Goal: Task Accomplishment & Management: Manage account settings

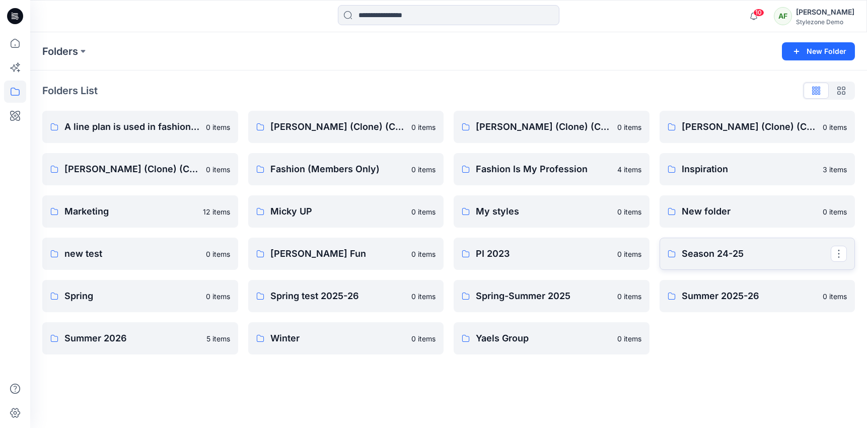
click at [740, 266] on link "Season 24-25" at bounding box center [758, 254] width 196 height 32
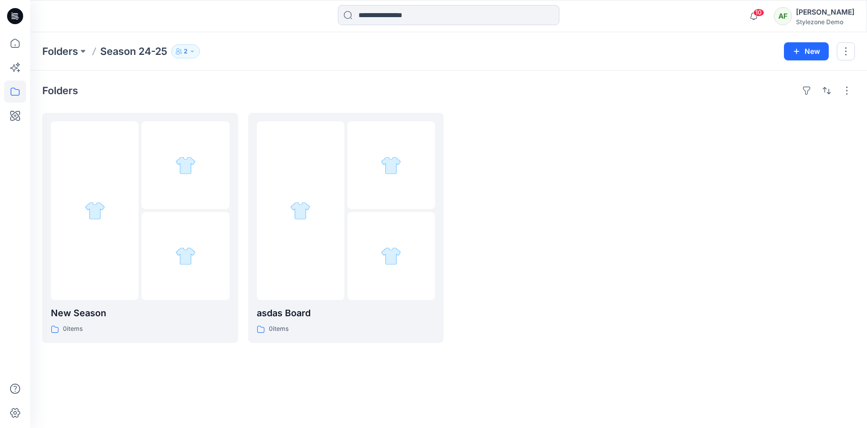
click at [848, 100] on div "Folders New Season 0 items asdas Board 0 items" at bounding box center [448, 250] width 837 height 358
click at [846, 90] on button "button" at bounding box center [847, 91] width 16 height 16
click at [804, 132] on p "Folder View" at bounding box center [804, 135] width 63 height 12
click at [741, 127] on p "Compact" at bounding box center [717, 125] width 50 height 12
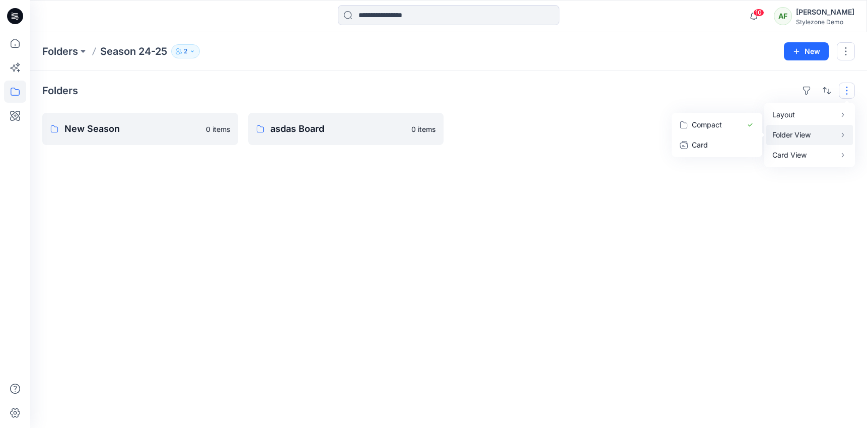
click at [608, 79] on div "Folders Layout Grid Large Grid Folder View Compact Card Card View Card Info Tag…" at bounding box center [448, 250] width 837 height 358
click at [185, 43] on div "Folders Season 24-25 2 New" at bounding box center [448, 51] width 837 height 38
click at [187, 51] on p "2" at bounding box center [186, 51] width 4 height 11
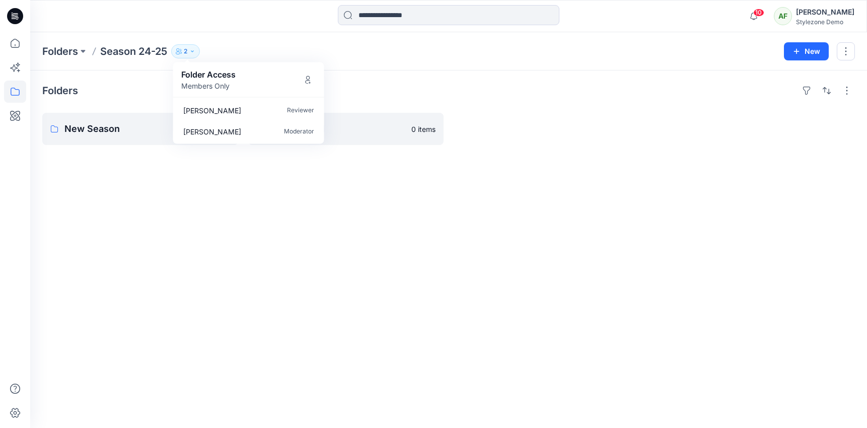
click at [187, 51] on p "2" at bounding box center [186, 51] width 4 height 11
click at [841, 54] on button "button" at bounding box center [846, 51] width 18 height 18
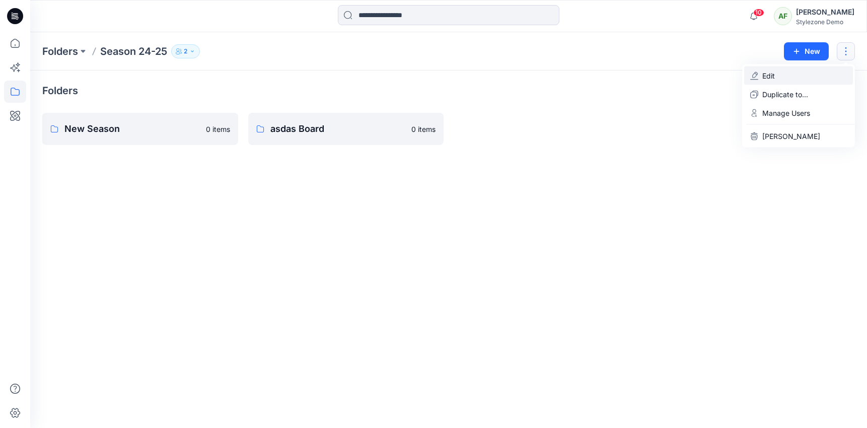
click at [808, 77] on button "Edit" at bounding box center [799, 75] width 109 height 19
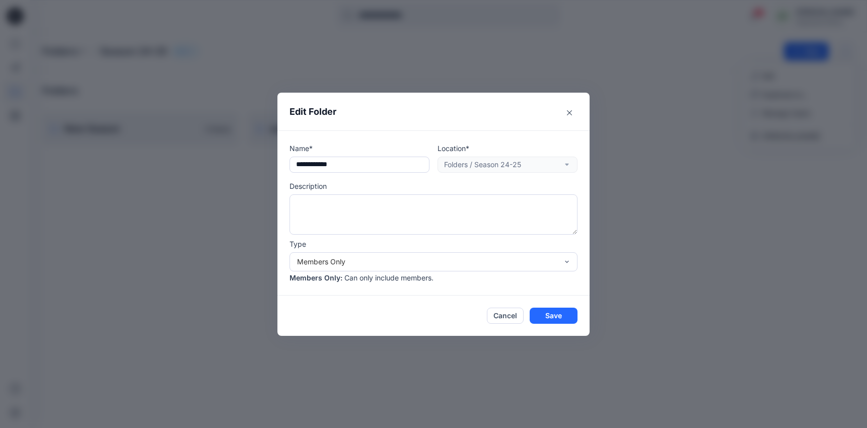
click at [505, 304] on footer "Cancel Save" at bounding box center [434, 316] width 312 height 40
click at [505, 308] on button "Cancel" at bounding box center [505, 316] width 37 height 16
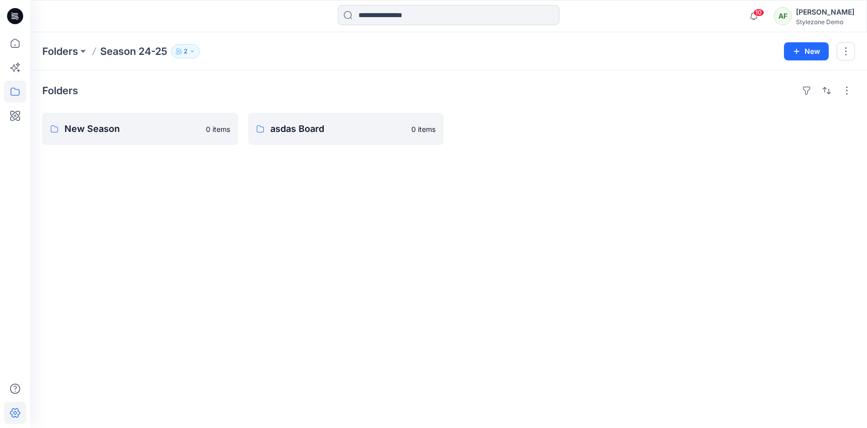
click at [5, 413] on icon at bounding box center [15, 413] width 22 height 22
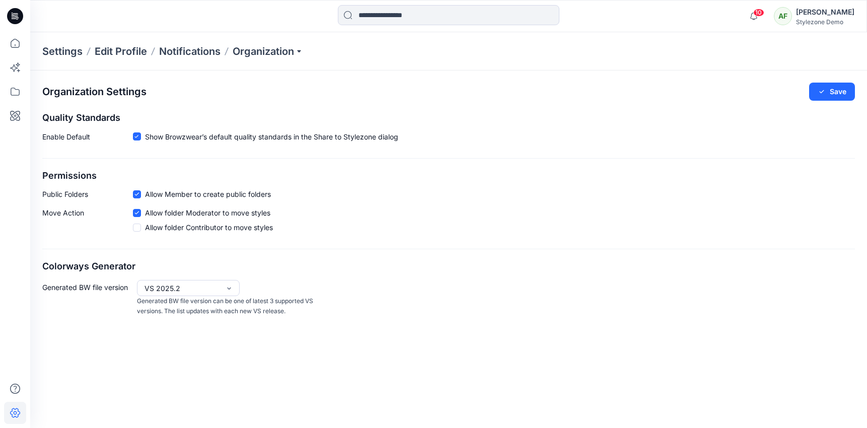
click at [295, 34] on div "Settings Edit Profile Notifications Organization" at bounding box center [448, 51] width 837 height 38
click at [290, 43] on div "Settings Edit Profile Notifications Organization" at bounding box center [448, 51] width 837 height 38
click at [287, 55] on p "Organization" at bounding box center [268, 51] width 71 height 14
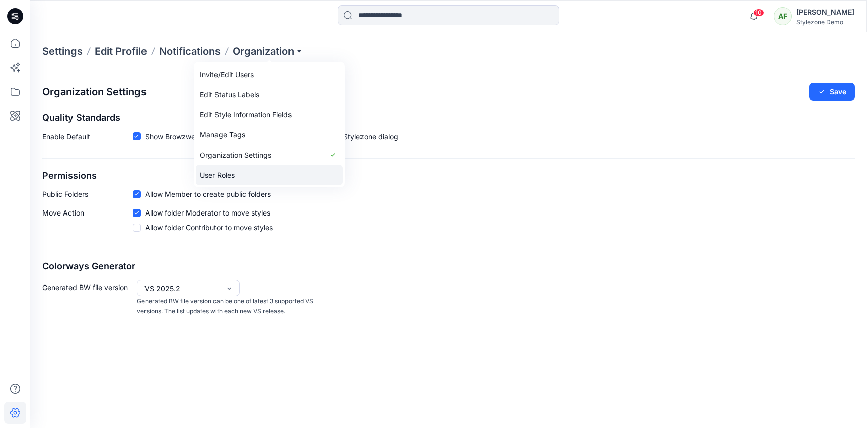
click at [255, 179] on link "User Roles" at bounding box center [269, 175] width 147 height 20
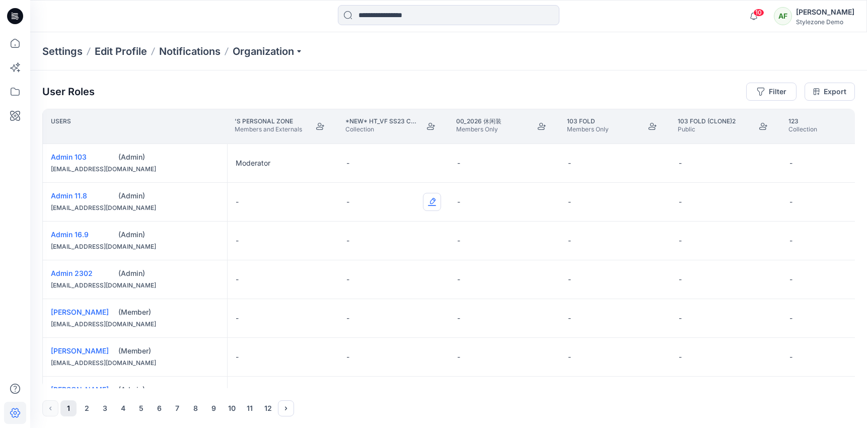
click at [433, 205] on button "Edit Role" at bounding box center [432, 202] width 18 height 18
click at [321, 203] on button "Edit Role" at bounding box center [321, 202] width 18 height 18
click at [11, 416] on icon at bounding box center [15, 413] width 22 height 22
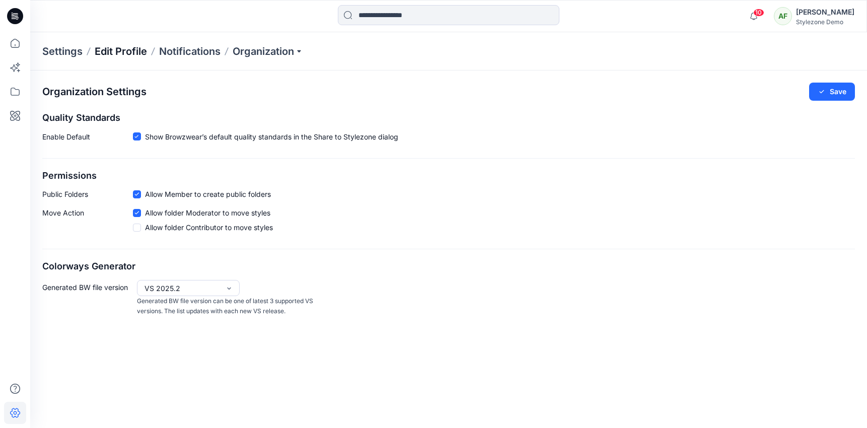
click at [106, 55] on p "Edit Profile" at bounding box center [121, 51] width 52 height 14
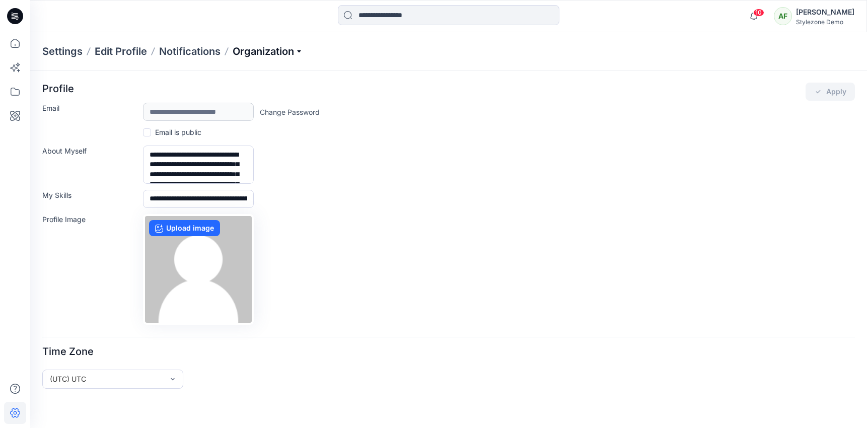
click at [271, 47] on p "Organization" at bounding box center [268, 51] width 71 height 14
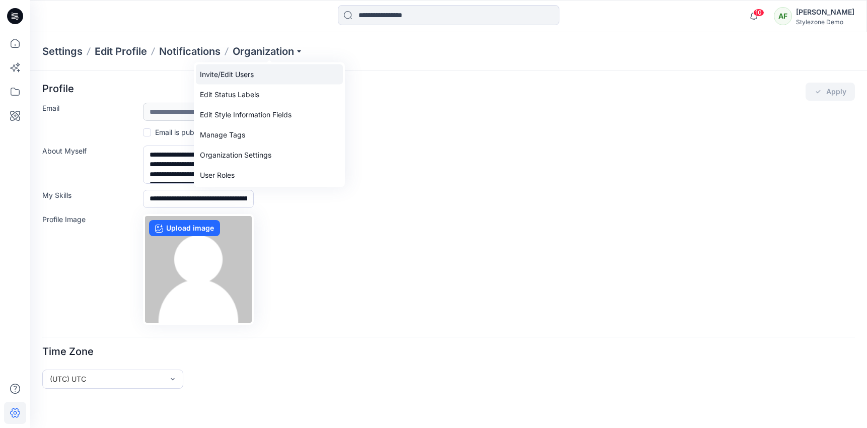
click at [250, 70] on link "Invite/Edit Users" at bounding box center [269, 74] width 147 height 20
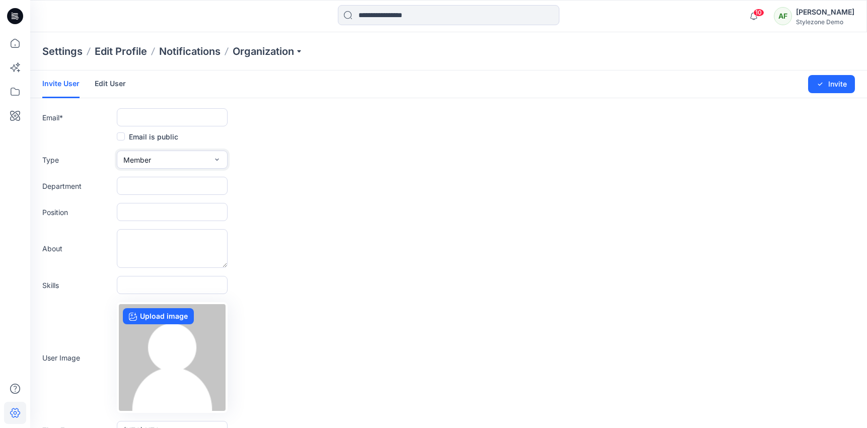
click at [171, 159] on button "Member" at bounding box center [172, 160] width 111 height 18
click at [92, 114] on label "Email *" at bounding box center [77, 117] width 71 height 11
click at [136, 114] on input "text" at bounding box center [172, 117] width 111 height 18
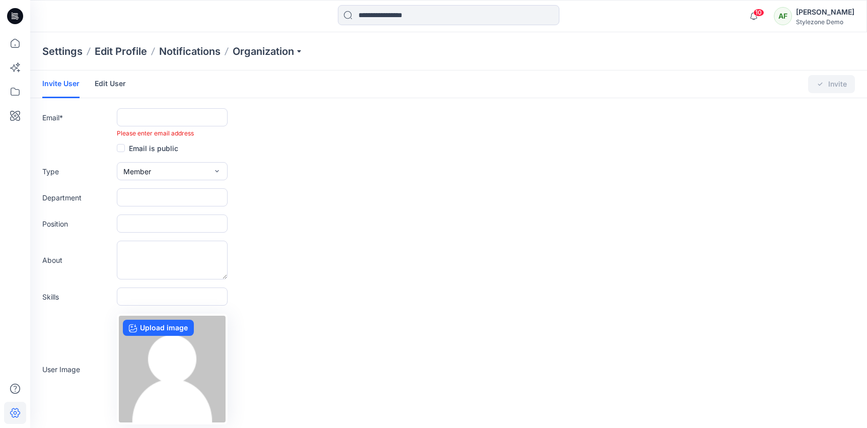
click at [126, 96] on div "Invite User Edit User" at bounding box center [91, 84] width 99 height 27
click at [160, 173] on button "Member" at bounding box center [172, 171] width 111 height 18
click at [21, 50] on icon at bounding box center [15, 43] width 22 height 22
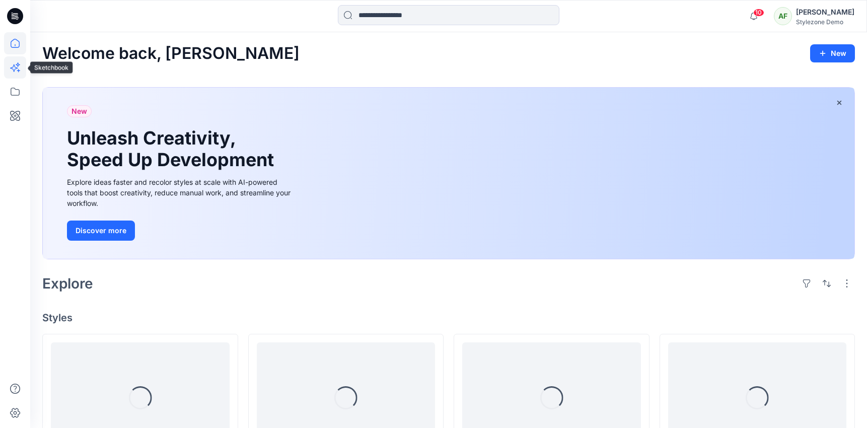
click at [15, 78] on icon at bounding box center [15, 67] width 22 height 22
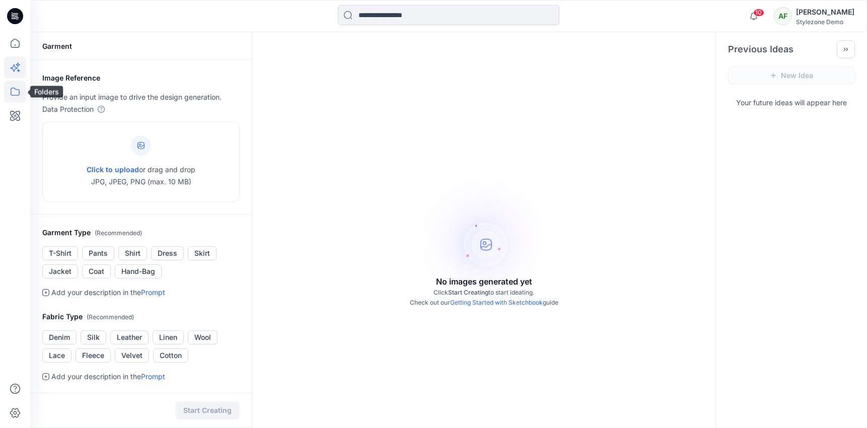
click at [15, 85] on icon at bounding box center [15, 92] width 22 height 22
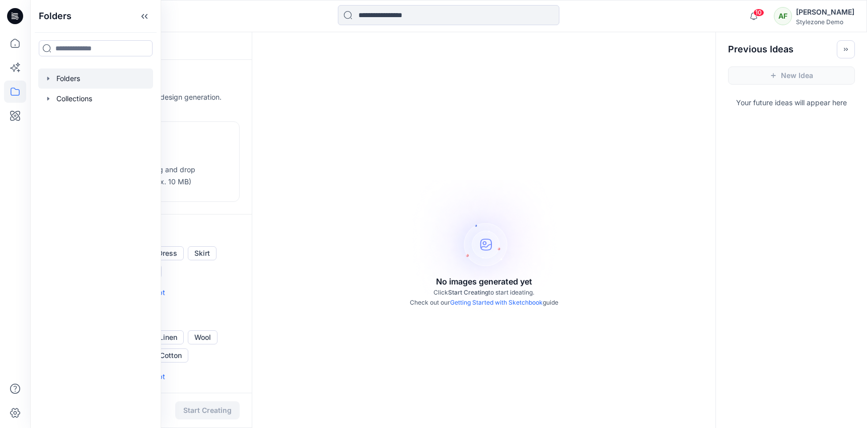
click at [62, 81] on div at bounding box center [95, 79] width 115 height 20
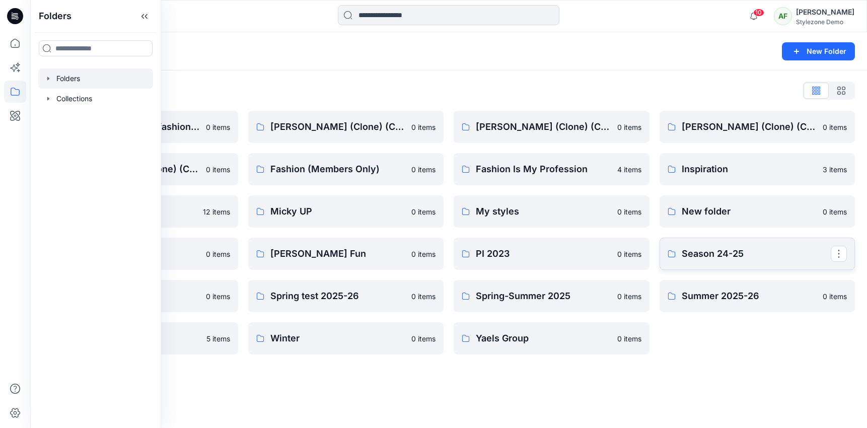
click at [683, 253] on p "Season 24-25" at bounding box center [757, 254] width 150 height 14
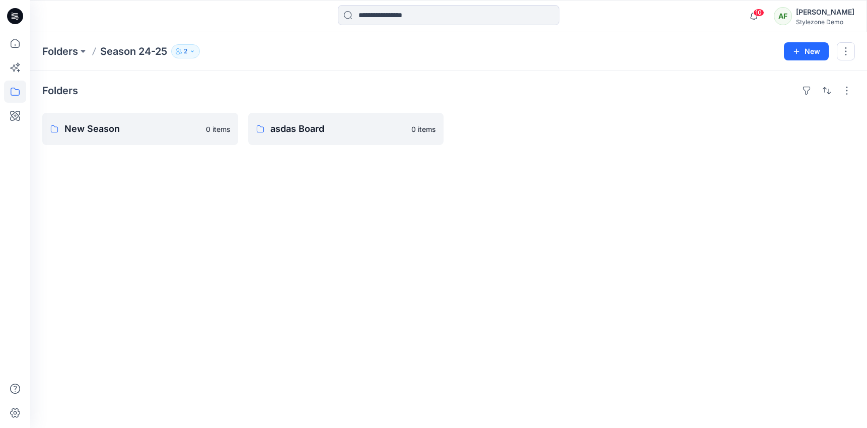
click at [199, 61] on div "Folders Season 24-25 2 New" at bounding box center [448, 51] width 837 height 38
click at [197, 56] on button "2" at bounding box center [185, 51] width 29 height 14
click at [633, 34] on div "Folders Season 24-25 2 Folder Access Members Only [PERSON_NAME] Reviewer [PERSO…" at bounding box center [448, 51] width 837 height 38
click at [187, 59] on div "Folders Season 24-25 2 Folder Access Members Only [PERSON_NAME] Reviewer [PERSO…" at bounding box center [448, 51] width 837 height 38
click at [192, 48] on icon "button" at bounding box center [192, 51] width 6 height 6
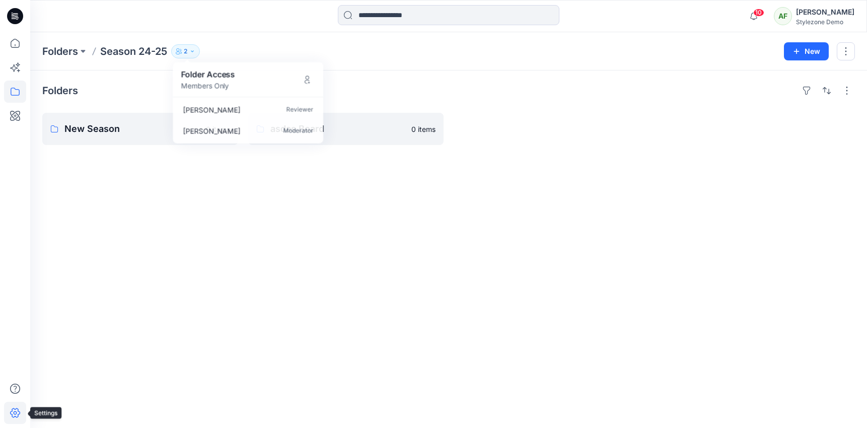
click at [19, 416] on icon at bounding box center [15, 413] width 22 height 22
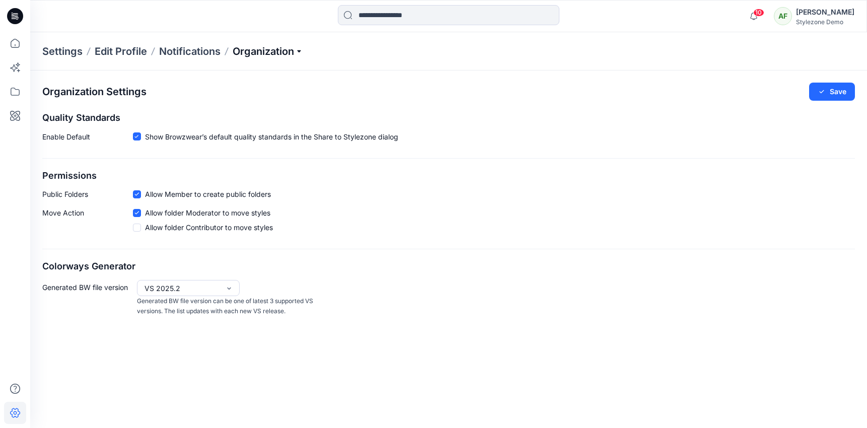
click at [279, 50] on p "Organization" at bounding box center [268, 51] width 71 height 14
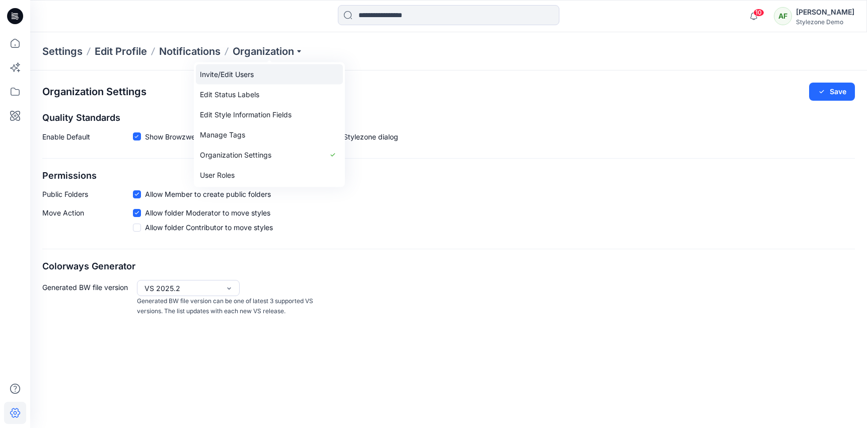
click at [278, 70] on link "Invite/Edit Users" at bounding box center [269, 74] width 147 height 20
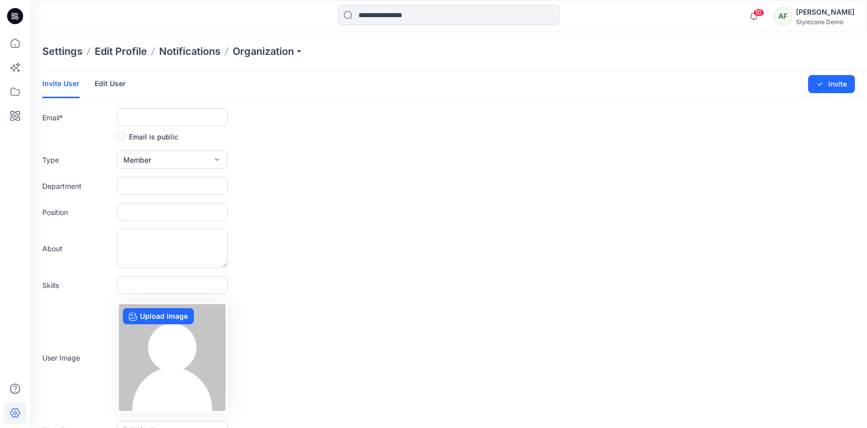
click at [172, 128] on form "Invite User Edit User Changes Saved Invite Email * Email is public Type Member …" at bounding box center [448, 265] width 837 height 389
click at [171, 118] on input "text" at bounding box center [172, 117] width 111 height 18
click at [299, 120] on div "Email *" at bounding box center [448, 117] width 813 height 18
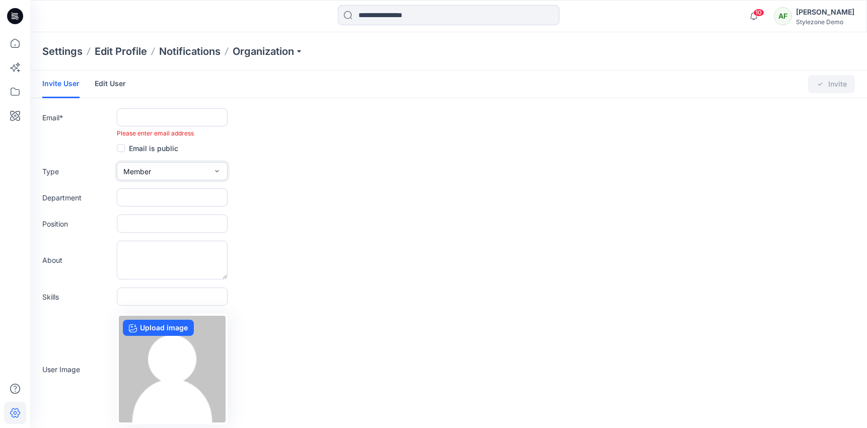
click at [197, 169] on button "Member" at bounding box center [172, 171] width 111 height 18
click at [300, 217] on div "Position" at bounding box center [448, 224] width 813 height 18
click at [20, 46] on icon at bounding box center [15, 43] width 22 height 22
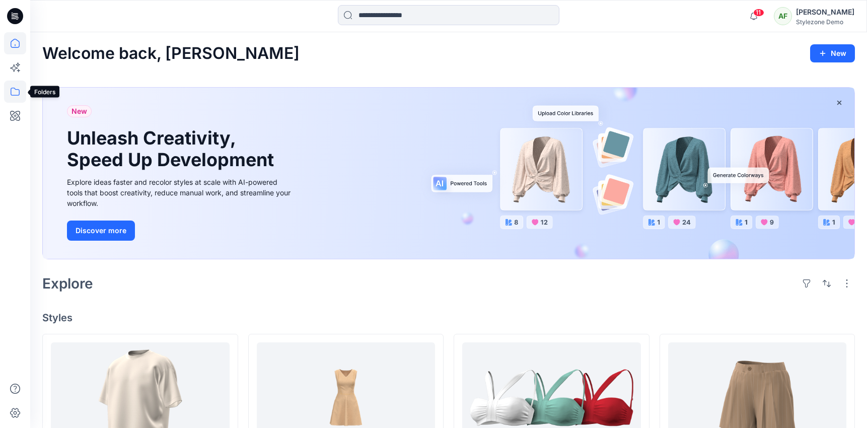
click at [16, 100] on icon at bounding box center [15, 92] width 22 height 22
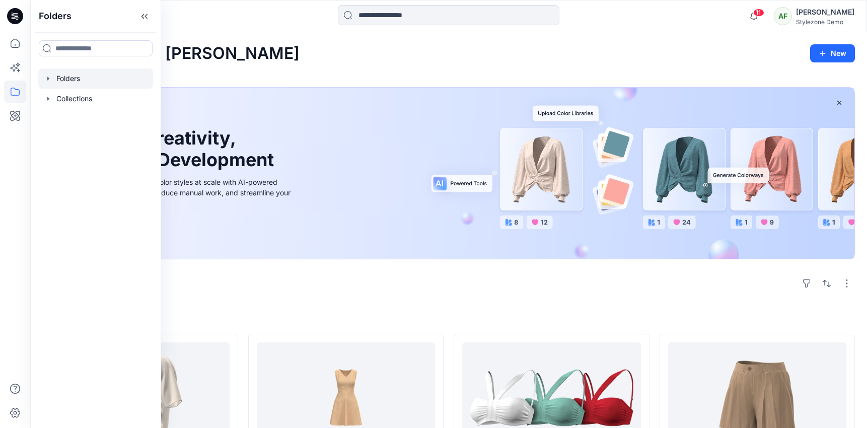
click at [96, 70] on div at bounding box center [95, 79] width 115 height 20
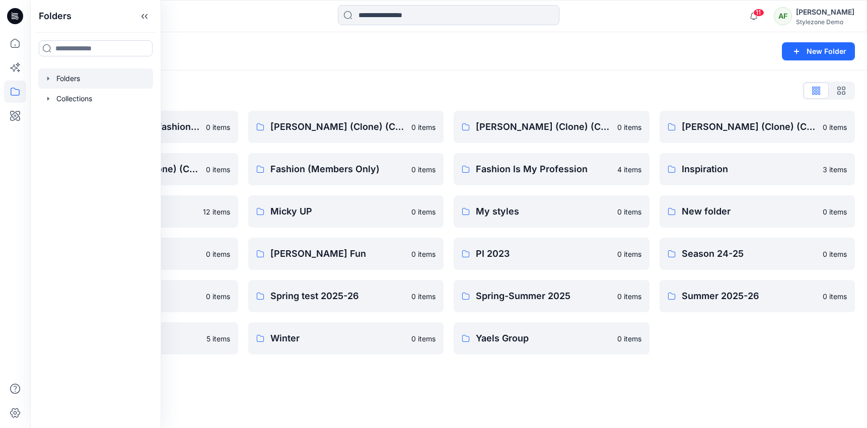
click at [294, 63] on div "Folders New Folder" at bounding box center [448, 51] width 837 height 38
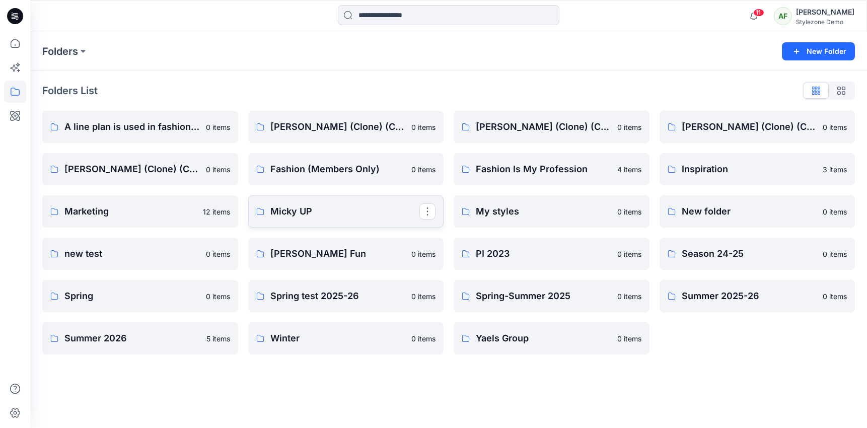
click at [332, 218] on p "Micky UP" at bounding box center [346, 212] width 150 height 14
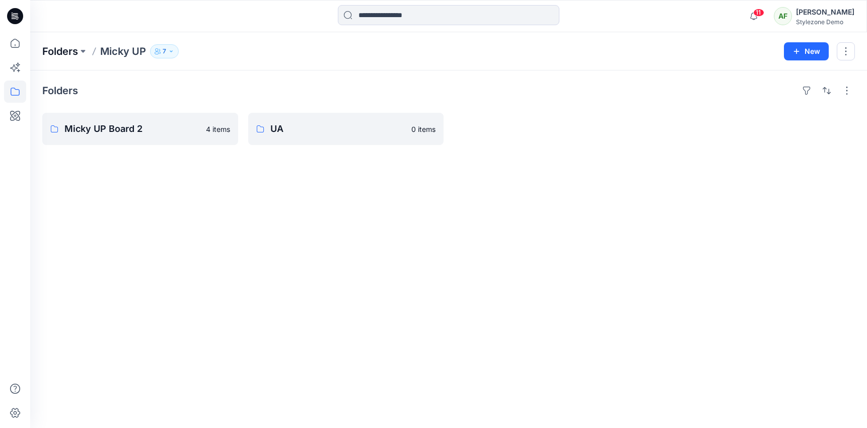
click at [52, 52] on p "Folders" at bounding box center [60, 51] width 36 height 14
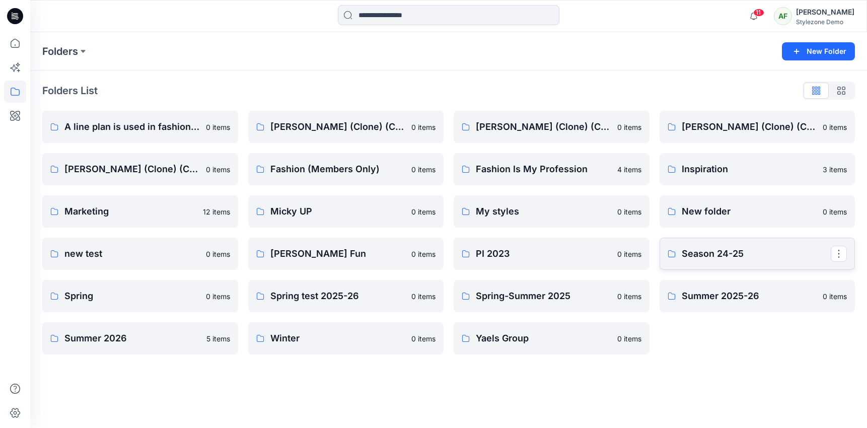
click at [699, 248] on p "Season 24-25" at bounding box center [757, 254] width 150 height 14
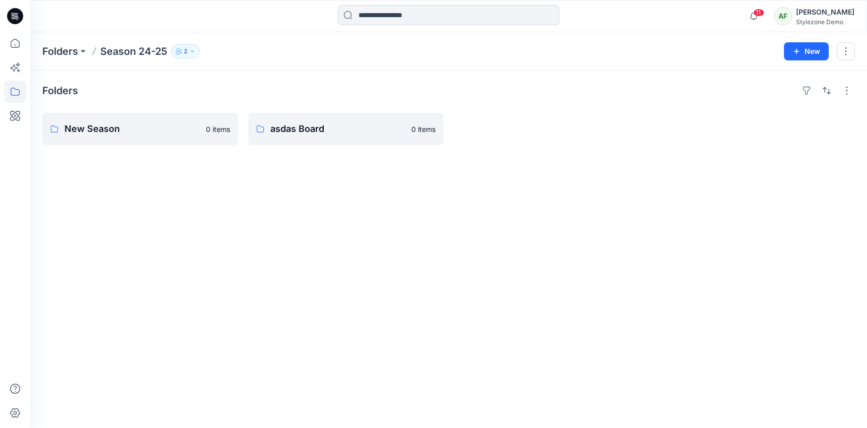
click at [193, 51] on icon "button" at bounding box center [192, 51] width 3 height 2
click at [222, 38] on div "Folders Season 24-25 2 Folder Access Members Only [PERSON_NAME] Reviewer [PERSO…" at bounding box center [448, 51] width 837 height 38
click at [793, 45] on button "New" at bounding box center [806, 51] width 45 height 18
click at [775, 96] on p "New Folder" at bounding box center [777, 96] width 37 height 11
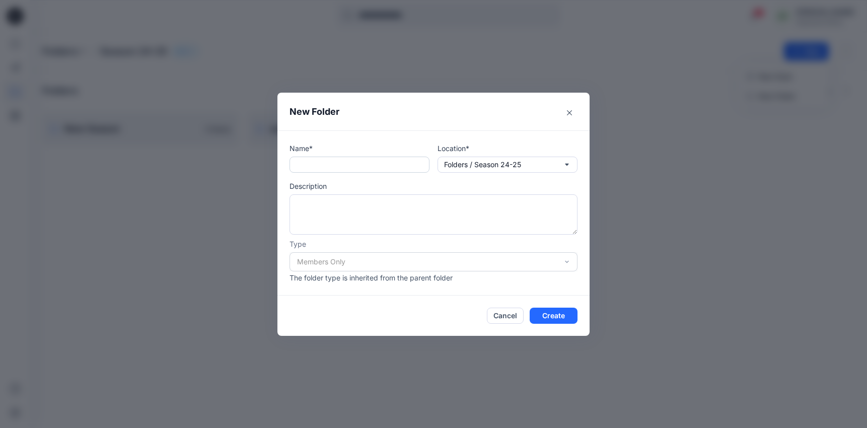
click at [348, 166] on input "text" at bounding box center [360, 165] width 140 height 16
type input "******"
click at [333, 271] on div "Type Members Only The folder type is inherited from the parent folder" at bounding box center [434, 261] width 288 height 44
click at [328, 259] on div "Members Only" at bounding box center [434, 261] width 288 height 19
click at [350, 256] on div "Members Only" at bounding box center [434, 261] width 288 height 19
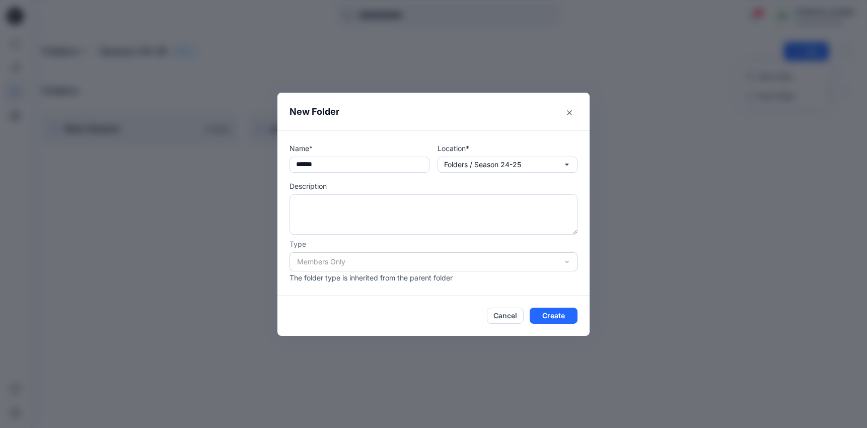
click at [306, 255] on div "Members Only" at bounding box center [434, 261] width 288 height 19
click at [365, 263] on div "Members Only" at bounding box center [434, 261] width 288 height 19
click at [377, 276] on p "The folder type is inherited from the parent folder" at bounding box center [434, 278] width 288 height 11
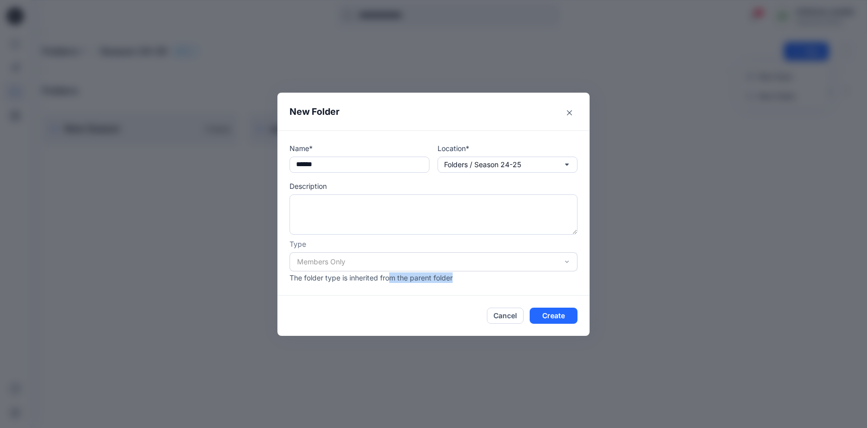
drag, startPoint x: 390, startPoint y: 277, endPoint x: 477, endPoint y: 277, distance: 86.6
click at [477, 277] on p "The folder type is inherited from the parent folder" at bounding box center [434, 278] width 288 height 11
click at [558, 315] on button "Create" at bounding box center [554, 316] width 48 height 16
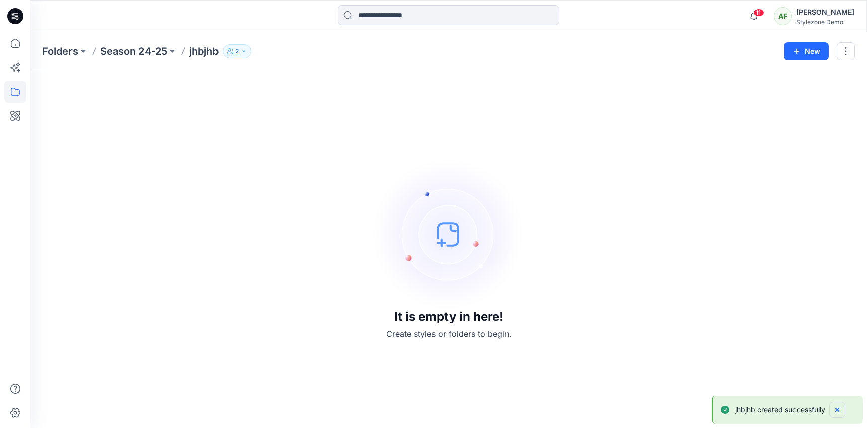
click at [837, 403] on button "Notifications-bottom-right" at bounding box center [838, 410] width 16 height 16
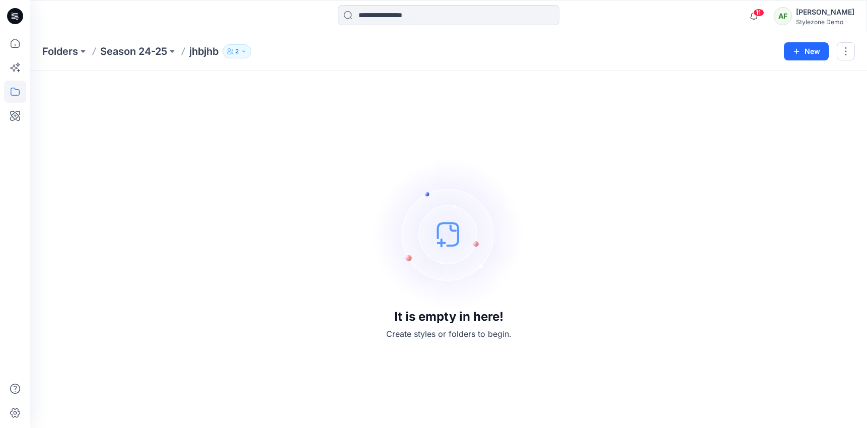
click at [247, 52] on icon "button" at bounding box center [244, 51] width 6 height 6
click at [337, 52] on div "Folders Season 24-25 jhbjhb 2 Folder Access Members Only [PERSON_NAME] Reviewer…" at bounding box center [409, 51] width 734 height 14
click at [848, 50] on button "button" at bounding box center [846, 51] width 18 height 18
click at [276, 83] on div "It is empty in here! Create styles or folders to begin." at bounding box center [448, 249] width 813 height 333
click at [233, 47] on button "2" at bounding box center [237, 51] width 29 height 14
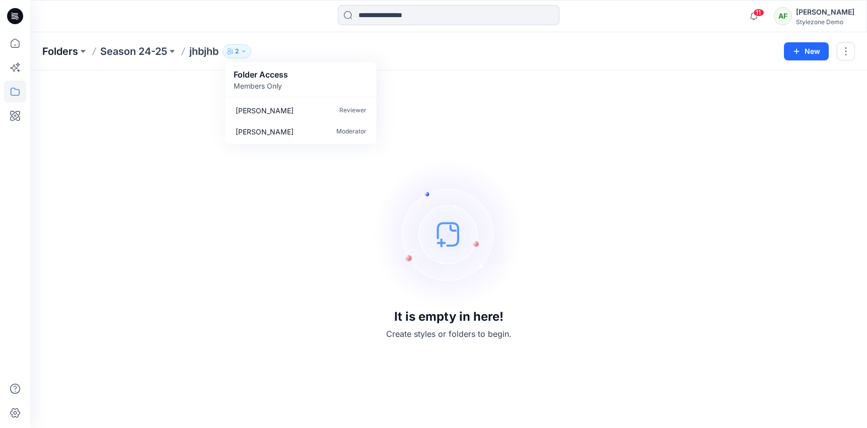
click at [65, 52] on p "Folders" at bounding box center [60, 51] width 36 height 14
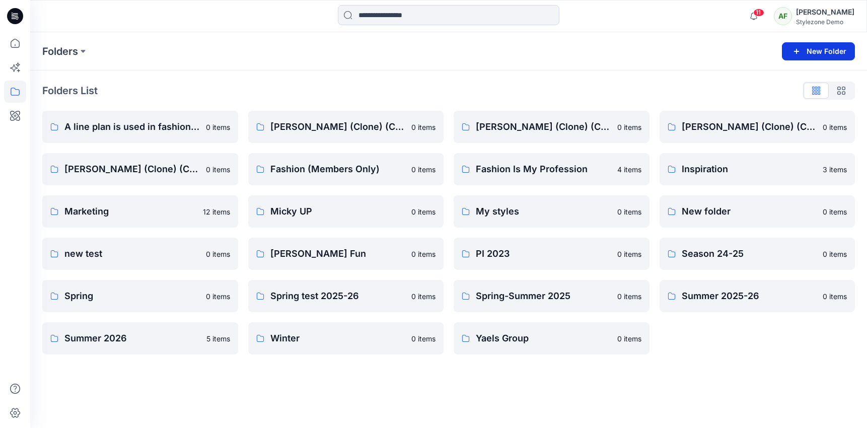
click at [833, 55] on button "New Folder" at bounding box center [818, 51] width 73 height 18
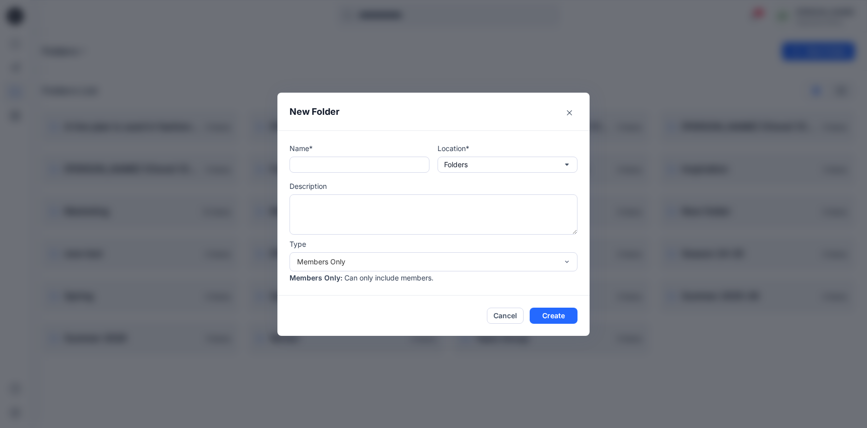
click at [388, 177] on div "Name* Location* Folders Description Type Members Only Members Only : Can only i…" at bounding box center [434, 213] width 288 height 140
click at [388, 170] on input "text" at bounding box center [360, 165] width 140 height 16
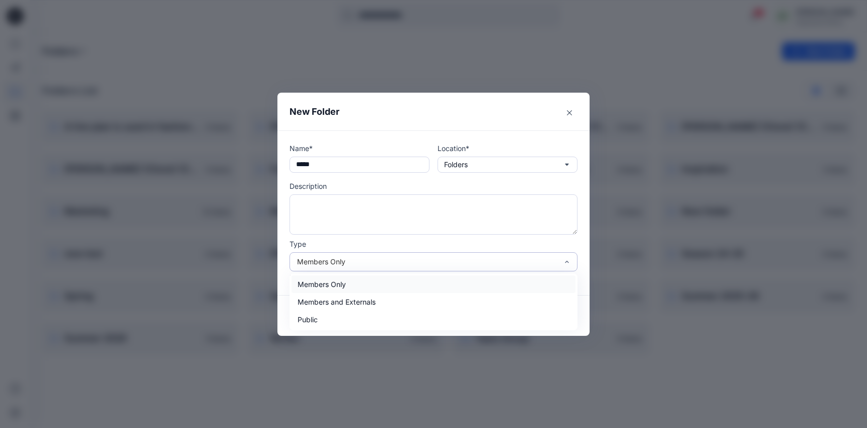
click at [389, 259] on div "Members Only" at bounding box center [427, 261] width 261 height 11
click at [390, 224] on textarea at bounding box center [434, 214] width 288 height 40
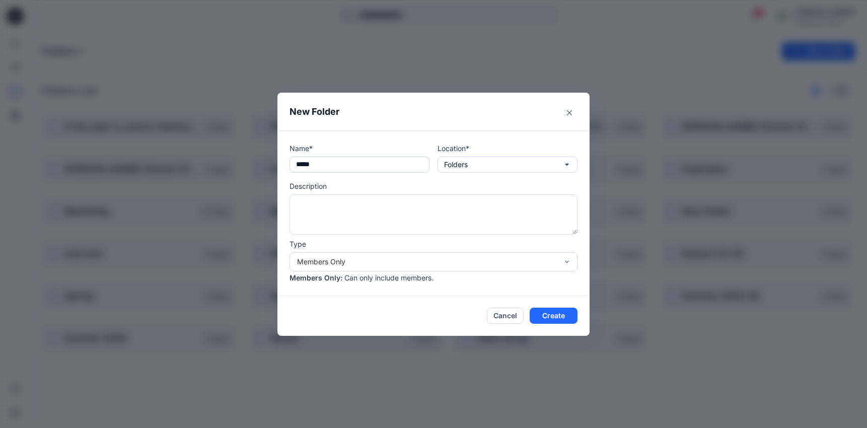
click at [351, 165] on input "*****" at bounding box center [360, 165] width 140 height 16
type input "****"
click at [553, 308] on button "Create" at bounding box center [554, 316] width 48 height 16
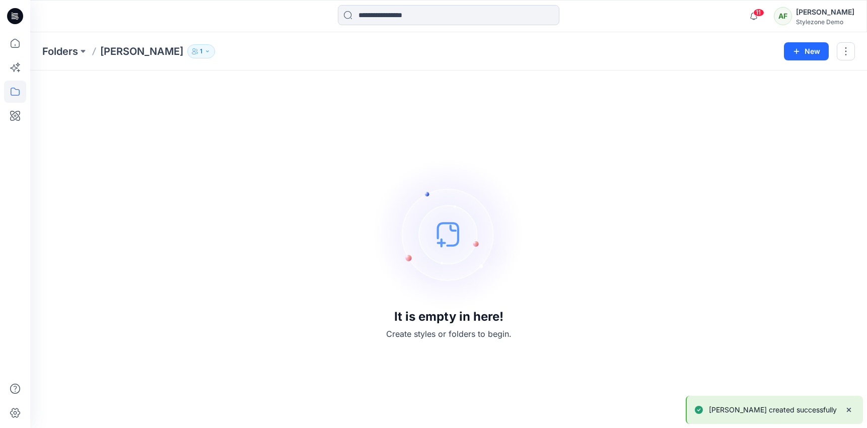
click at [151, 35] on div "Folders [PERSON_NAME] 1 New" at bounding box center [448, 51] width 837 height 38
click at [187, 48] on button "1" at bounding box center [201, 51] width 28 height 14
click at [264, 78] on icon "Manage Users" at bounding box center [263, 80] width 8 height 8
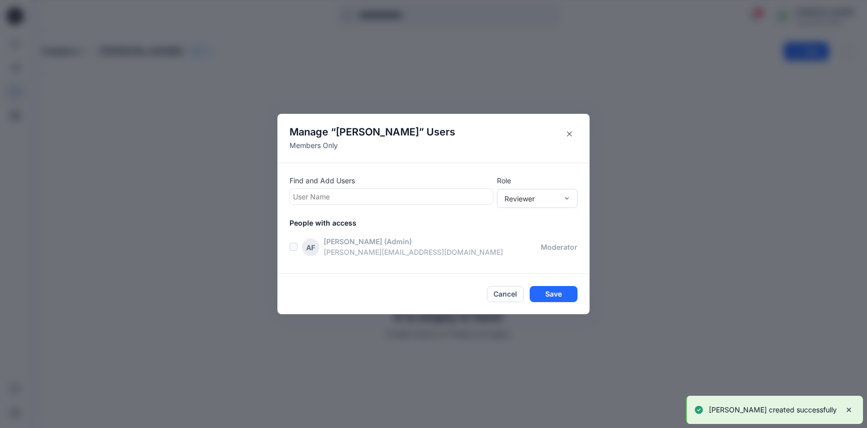
click at [408, 199] on div at bounding box center [391, 196] width 196 height 13
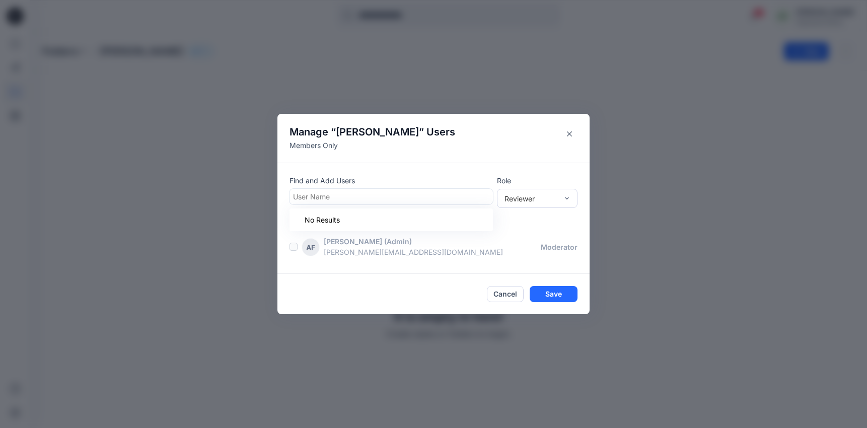
type input "*"
type input "***"
click at [359, 220] on p "[PERSON_NAME]" at bounding box center [342, 222] width 58 height 13
click at [553, 331] on div "Manage “ [PERSON_NAME] ” Users Members Only Find and Add Users [PERSON_NAME] Ro…" at bounding box center [433, 214] width 867 height 428
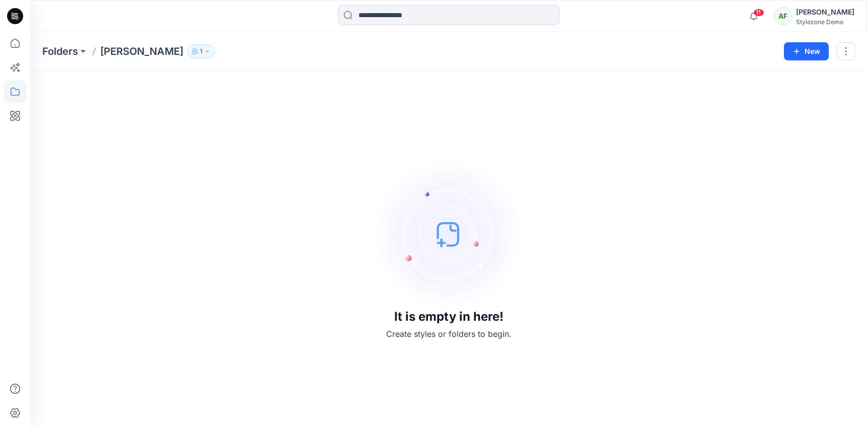
click at [156, 43] on div "Folders [PERSON_NAME] 1 Folder Access Members Only [PERSON_NAME] Moderator New" at bounding box center [448, 51] width 837 height 38
click at [205, 50] on icon "button" at bounding box center [208, 51] width 6 height 6
click at [854, 54] on button "button" at bounding box center [846, 51] width 18 height 18
click at [792, 75] on button "Edit" at bounding box center [799, 75] width 109 height 19
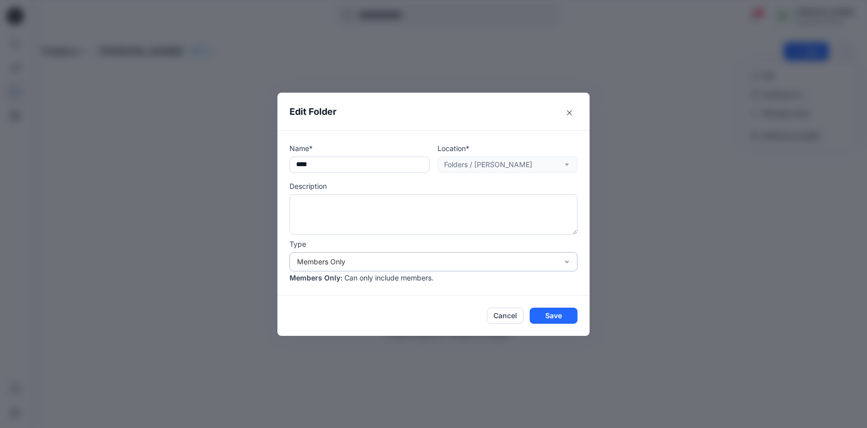
click at [363, 262] on div "Members Only" at bounding box center [427, 261] width 261 height 11
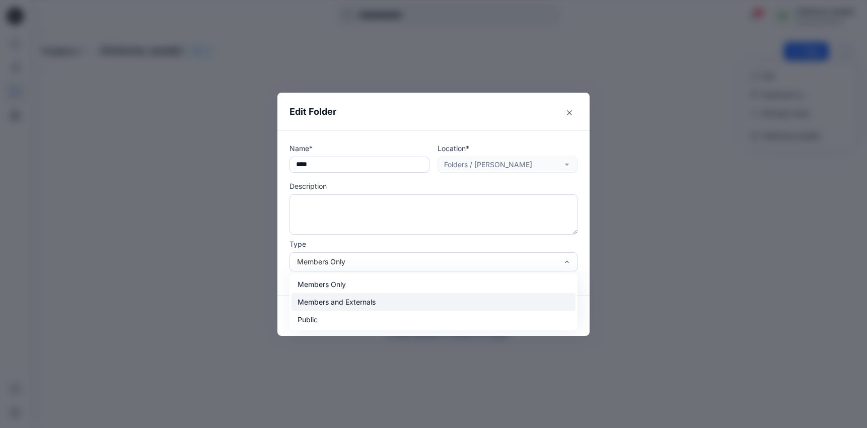
click at [349, 306] on div "Members and Externals" at bounding box center [434, 302] width 284 height 18
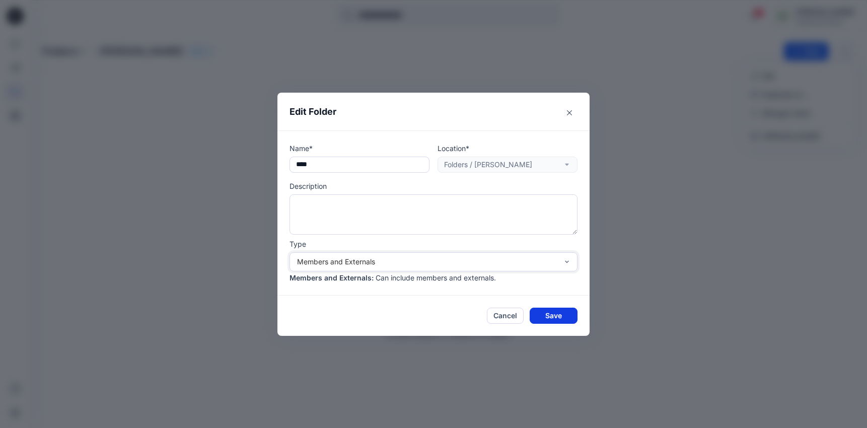
click at [555, 314] on button "Save" at bounding box center [554, 316] width 48 height 16
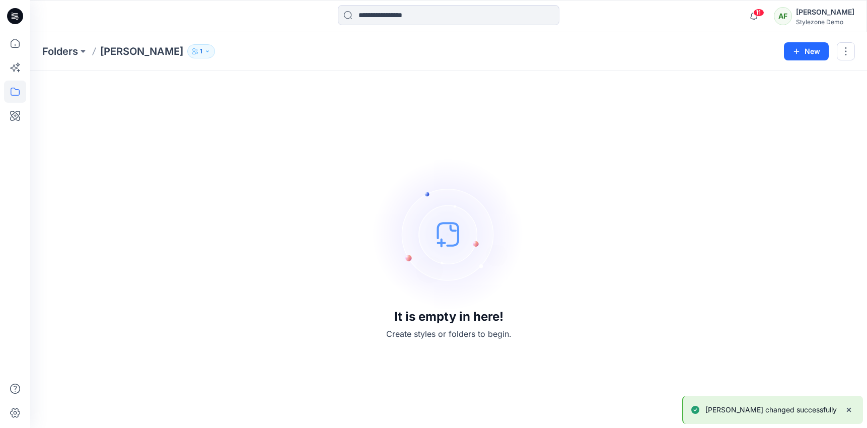
click at [187, 46] on button "1" at bounding box center [201, 51] width 28 height 14
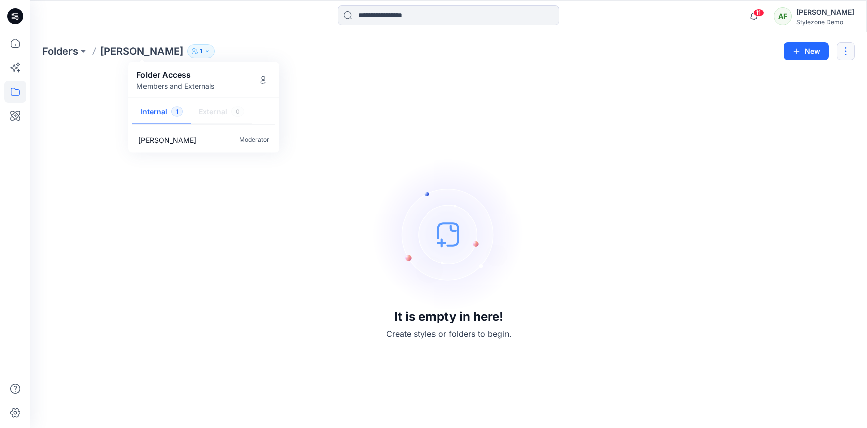
click at [845, 51] on button "button" at bounding box center [846, 51] width 18 height 18
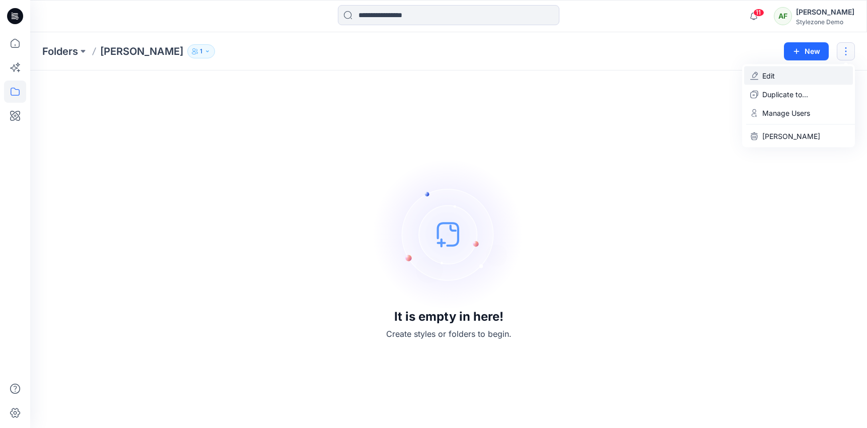
click at [800, 72] on button "Edit" at bounding box center [799, 75] width 109 height 19
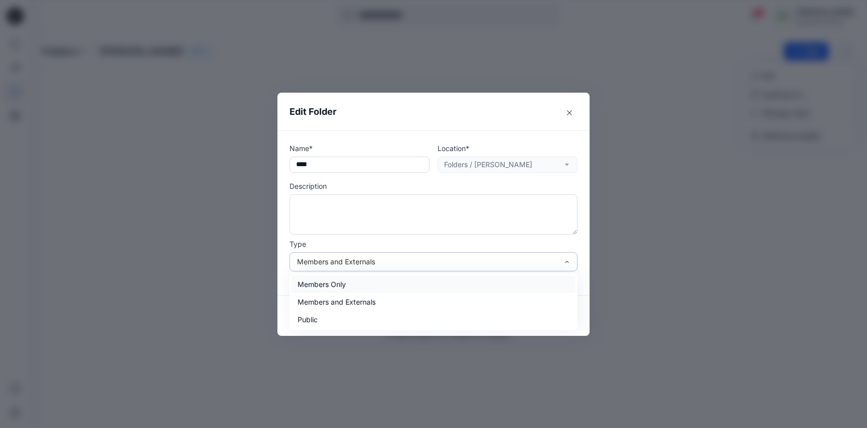
click at [543, 260] on div "Members and Externals" at bounding box center [427, 261] width 261 height 11
click at [472, 279] on div "Members Only" at bounding box center [434, 285] width 284 height 18
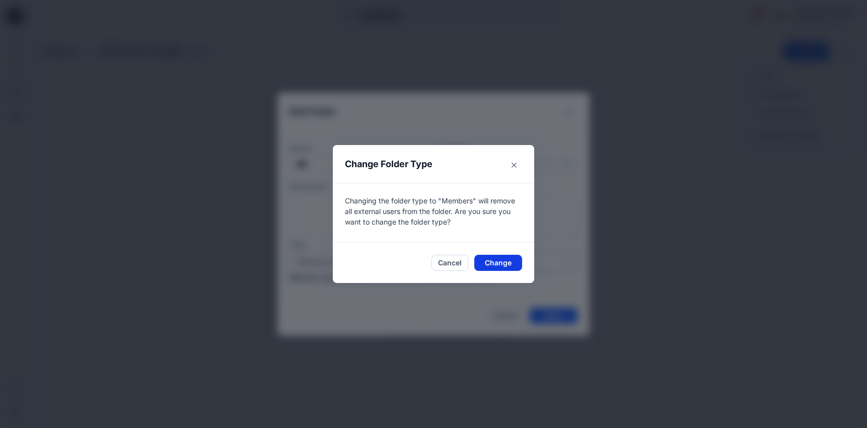
click at [496, 265] on button "Change" at bounding box center [499, 263] width 48 height 16
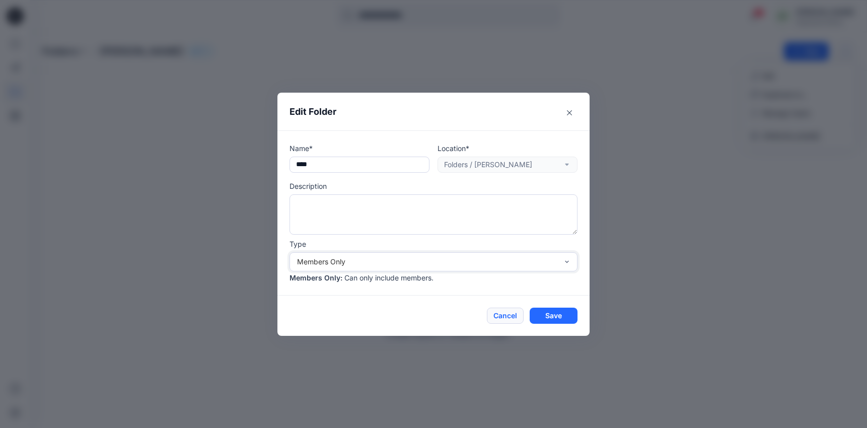
click at [504, 314] on button "Cancel" at bounding box center [505, 316] width 37 height 16
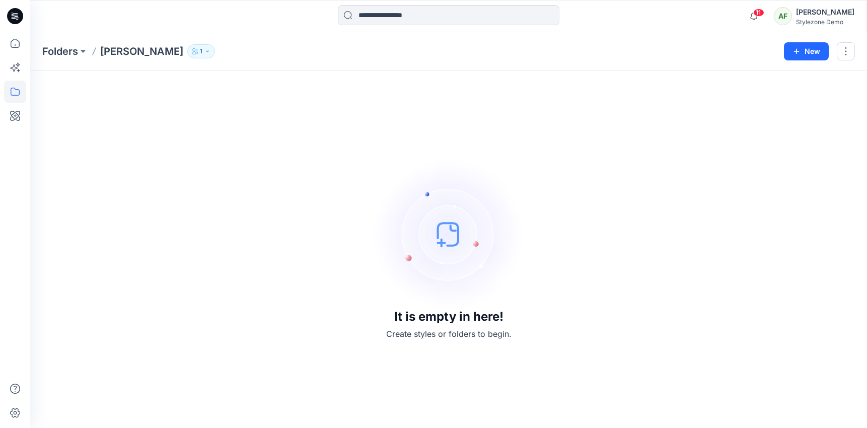
click at [570, 257] on div "It is empty in here! Create styles or folders to begin." at bounding box center [448, 249] width 813 height 333
